Goal: Find specific page/section: Find specific page/section

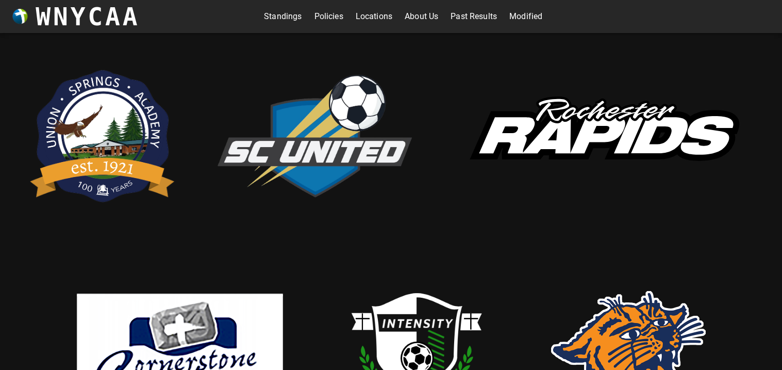
click at [294, 15] on link "Standings" at bounding box center [283, 16] width 38 height 17
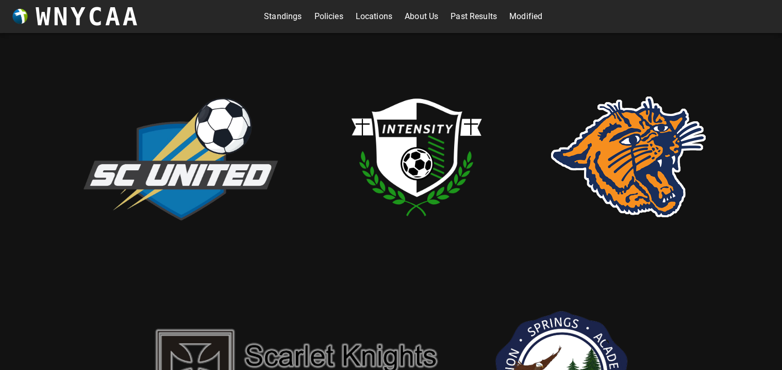
click at [273, 12] on link "Standings" at bounding box center [283, 16] width 38 height 17
